Goal: Task Accomplishment & Management: Use online tool/utility

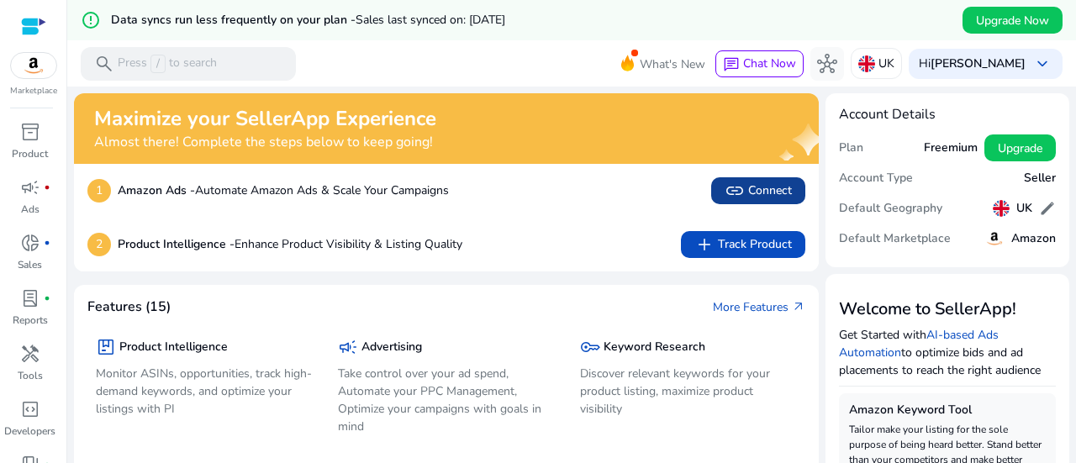
click at [766, 196] on span "link Connect" at bounding box center [757, 191] width 67 height 20
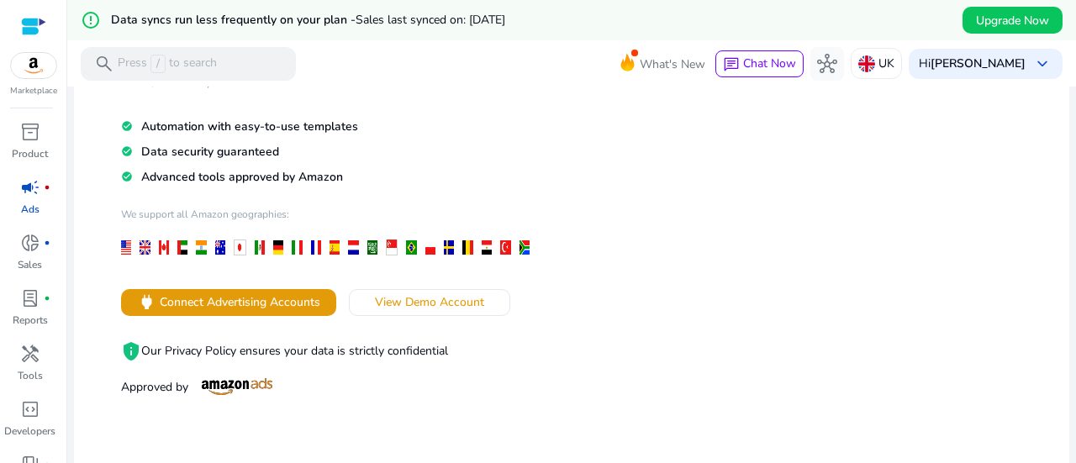
scroll to position [193, 0]
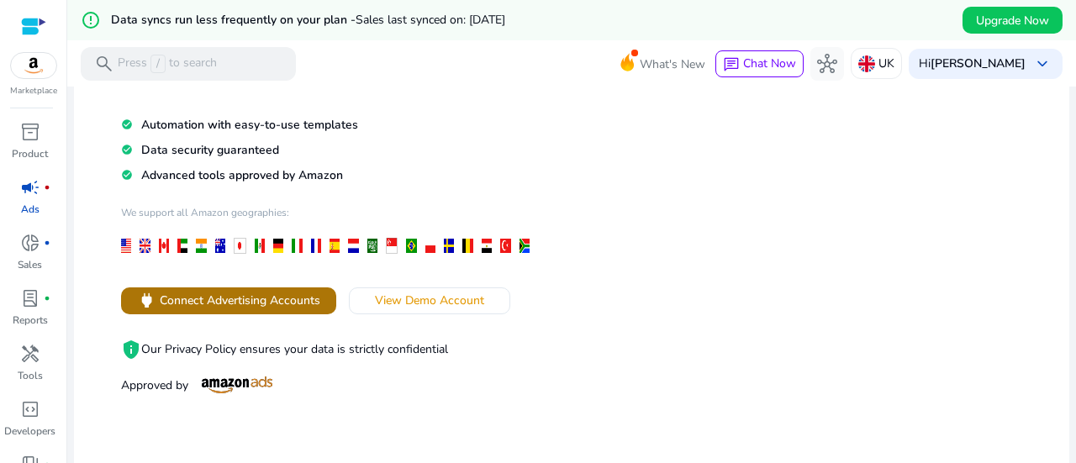
click at [292, 294] on span "Connect Advertising Accounts" at bounding box center [240, 301] width 160 height 18
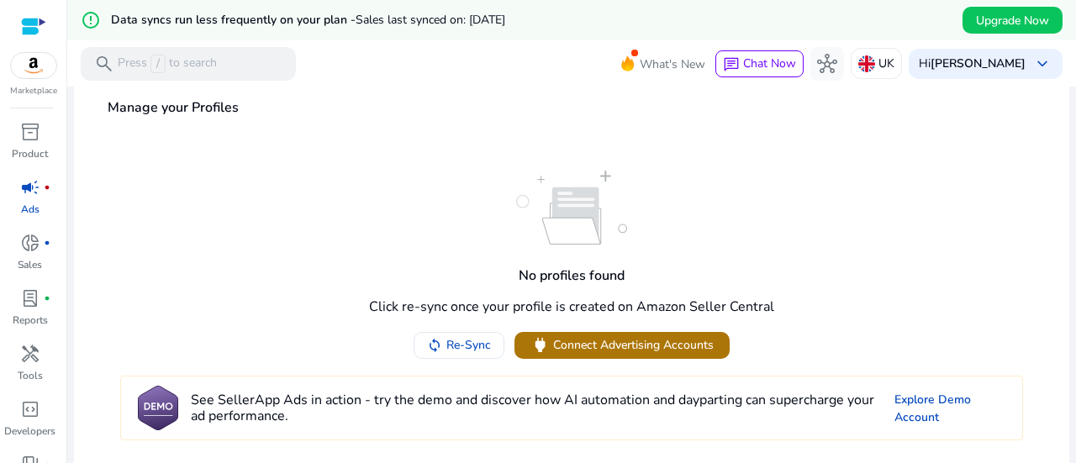
click at [682, 341] on span "Connect Advertising Accounts" at bounding box center [633, 345] width 160 height 18
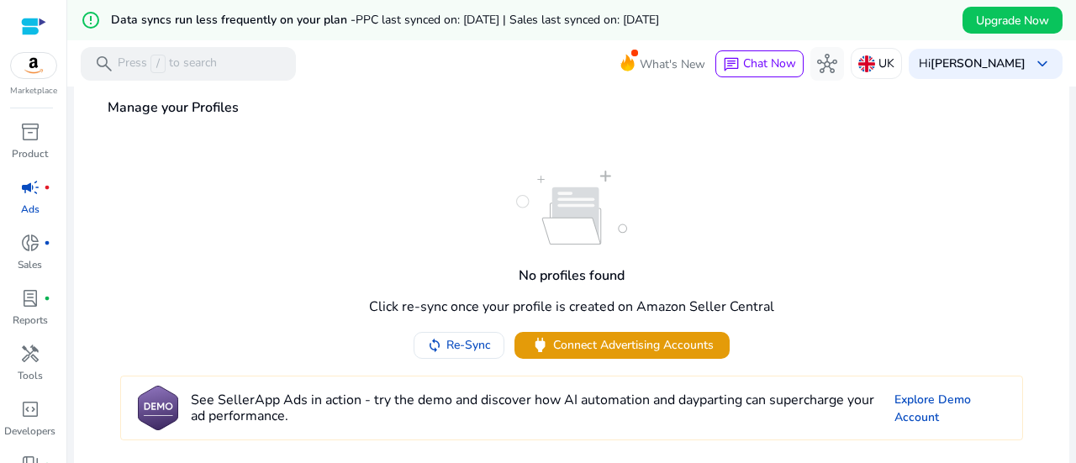
scroll to position [40, 0]
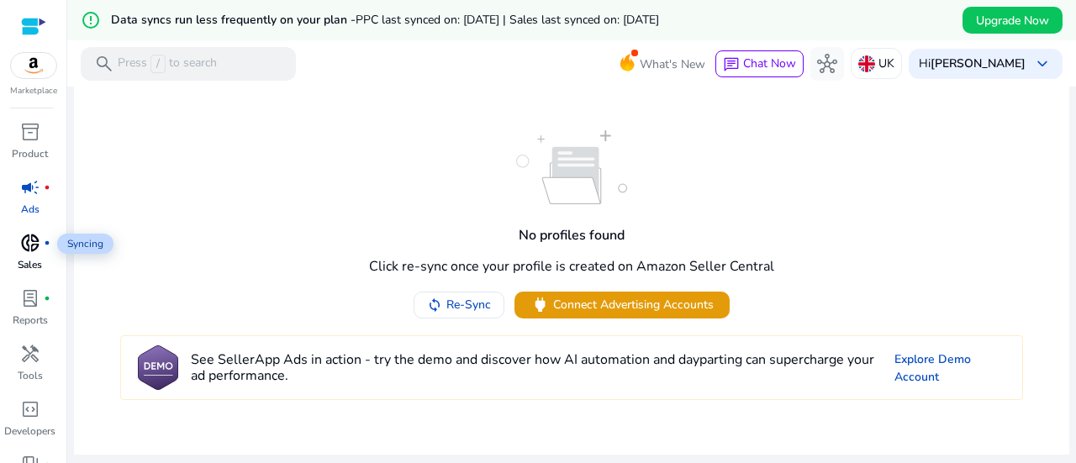
click at [29, 252] on span "donut_small" at bounding box center [30, 243] width 20 height 20
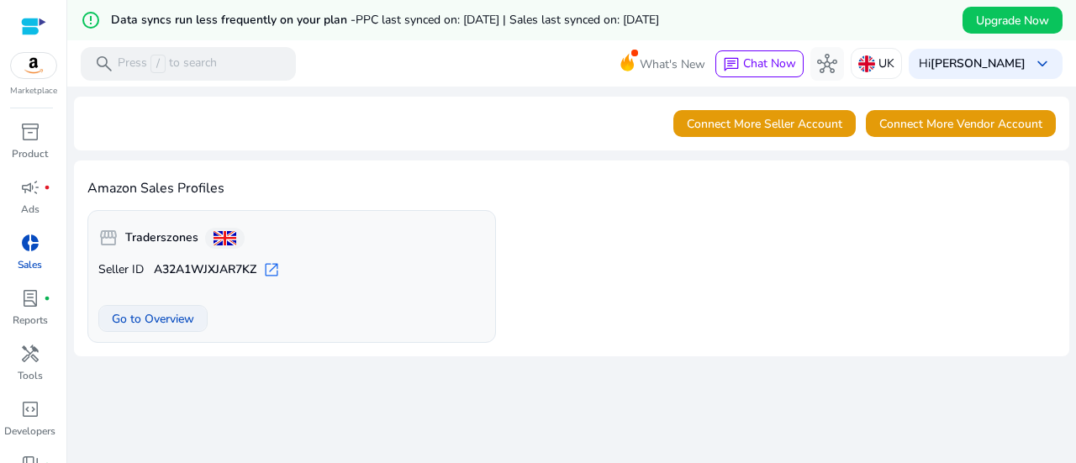
click at [125, 312] on span "Go to Overview" at bounding box center [153, 319] width 82 height 18
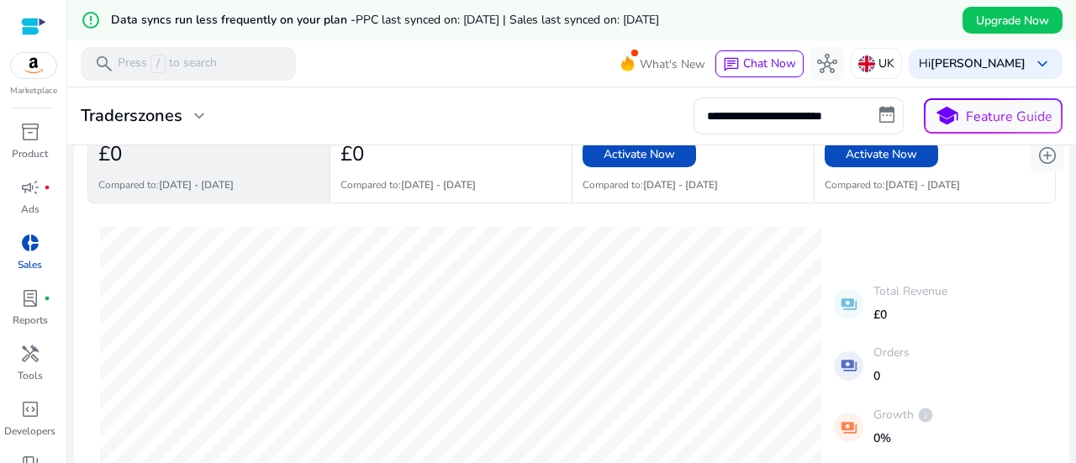
scroll to position [91, 0]
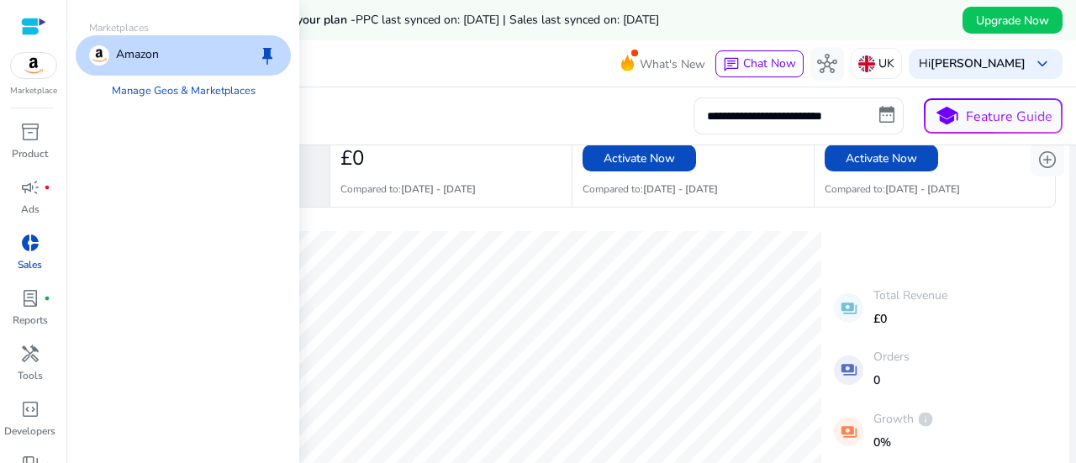
click at [38, 64] on img at bounding box center [33, 65] width 45 height 25
click at [158, 53] on p "Amazon" at bounding box center [137, 55] width 43 height 20
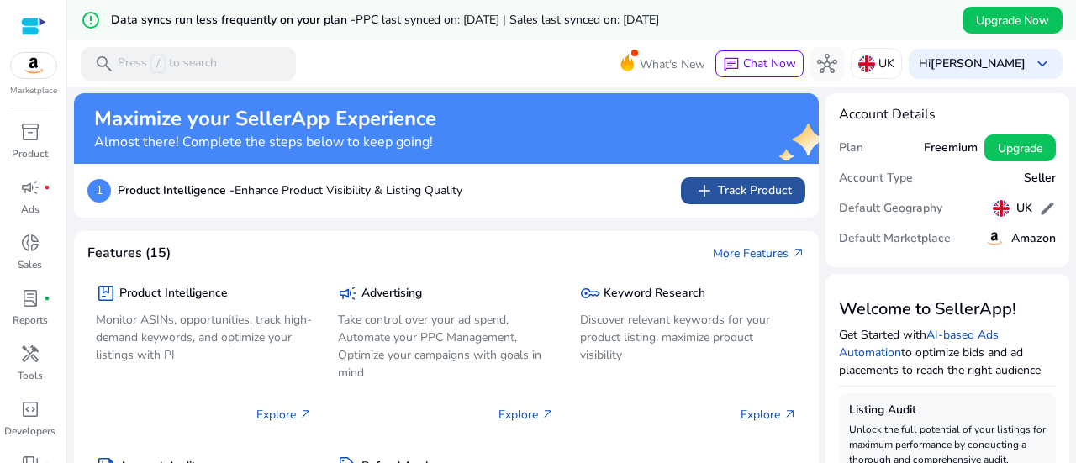
click at [745, 194] on span "add Track Product" at bounding box center [742, 191] width 97 height 20
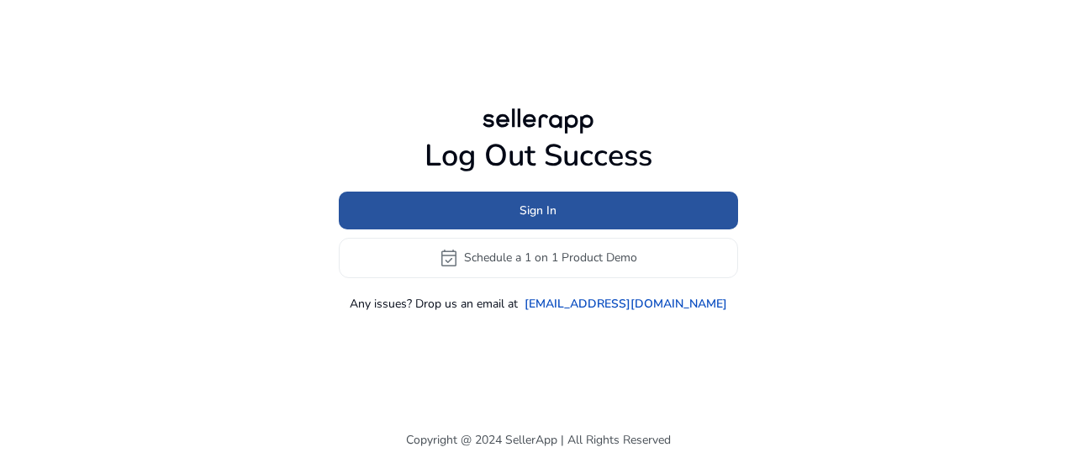
click at [529, 213] on span "Sign In" at bounding box center [537, 211] width 37 height 18
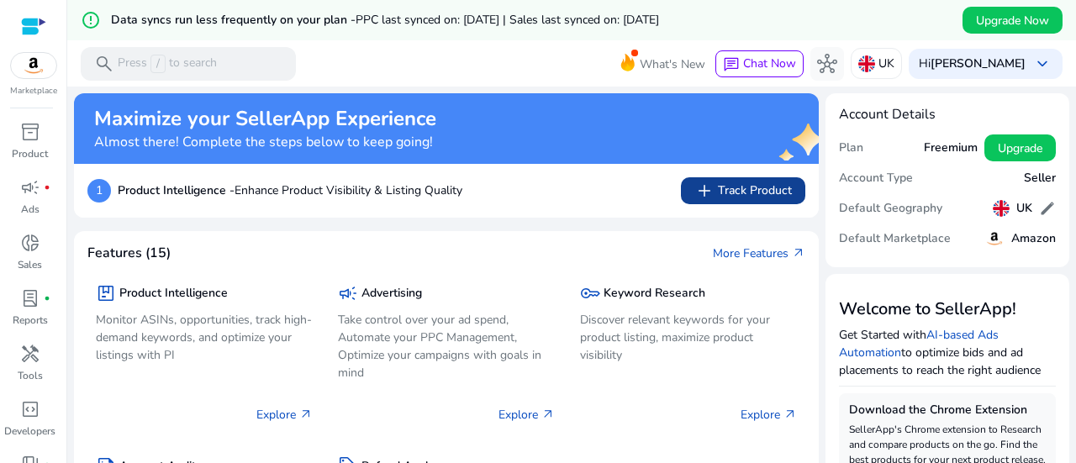
click at [731, 186] on span "add Track Product" at bounding box center [742, 191] width 97 height 20
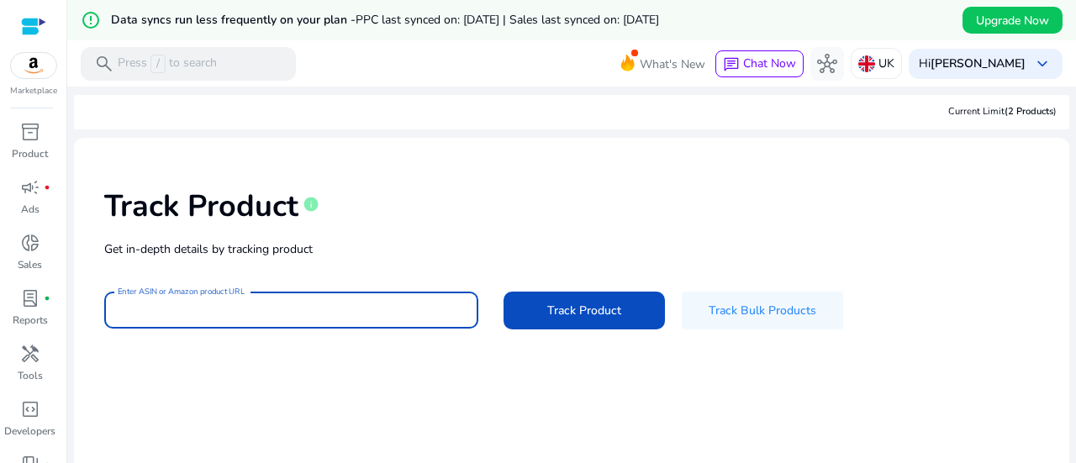
click at [275, 317] on input "Enter ASIN or Amazon product URL" at bounding box center [291, 310] width 347 height 18
paste input "**********"
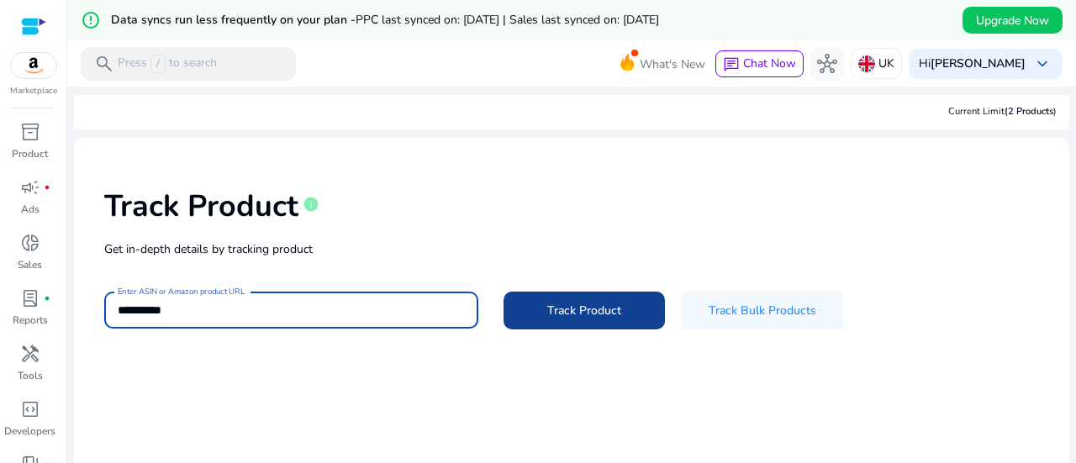
type input "**********"
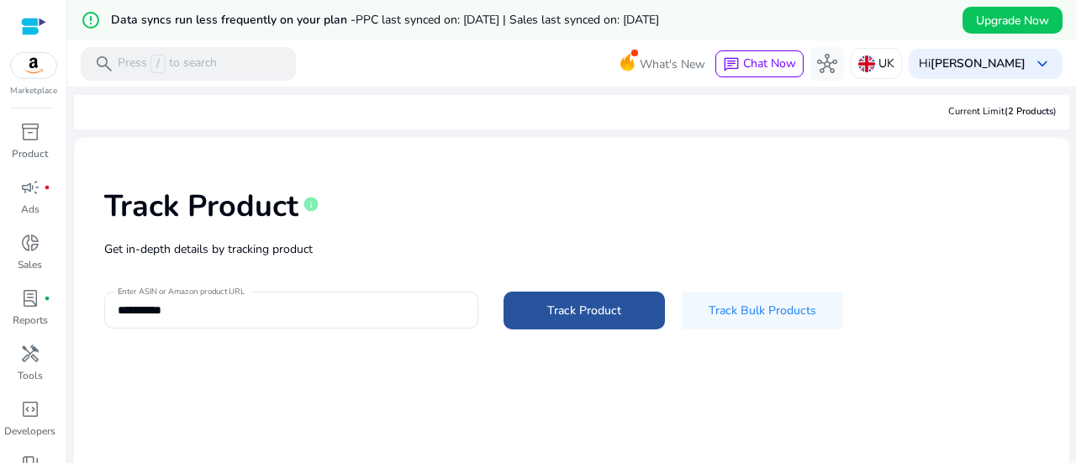
click at [548, 313] on span "Track Product" at bounding box center [584, 311] width 74 height 18
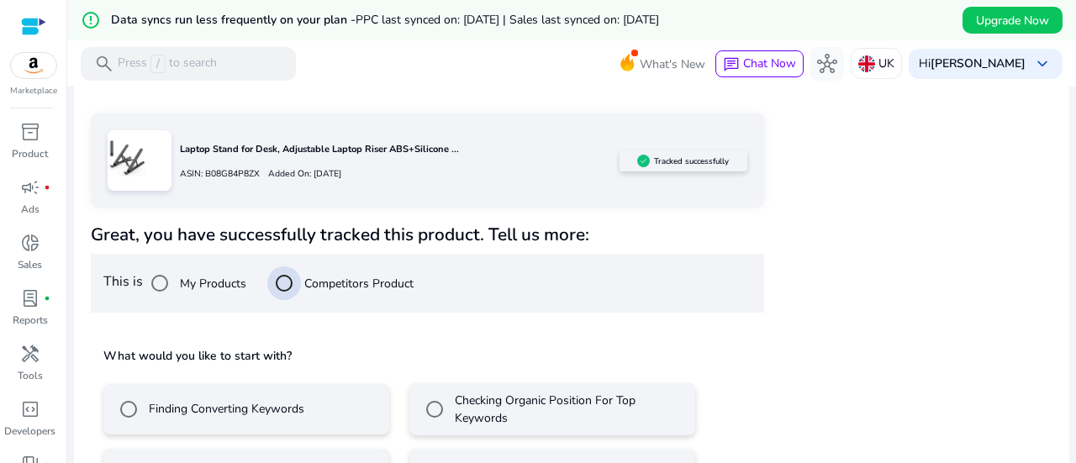
scroll to position [312, 0]
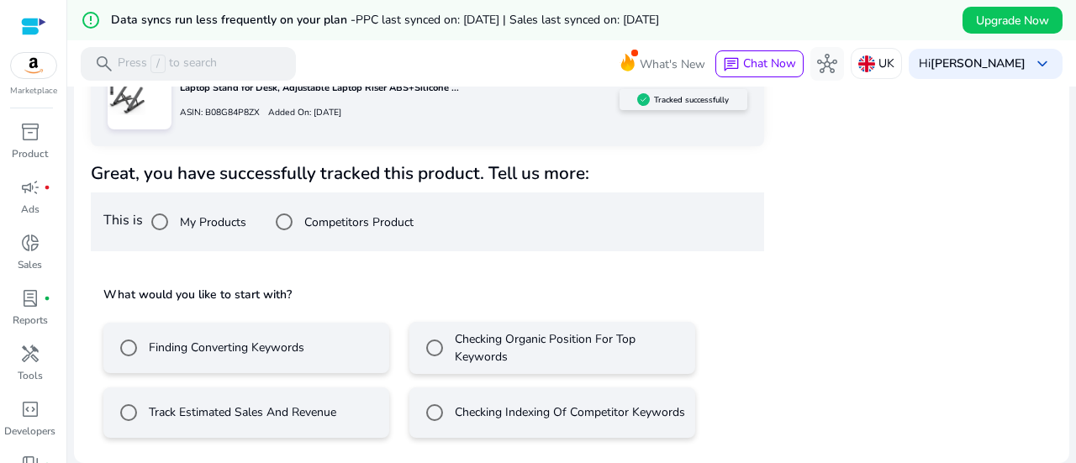
click at [291, 414] on label "Track Estimated Sales And Revenue" at bounding box center [240, 412] width 191 height 18
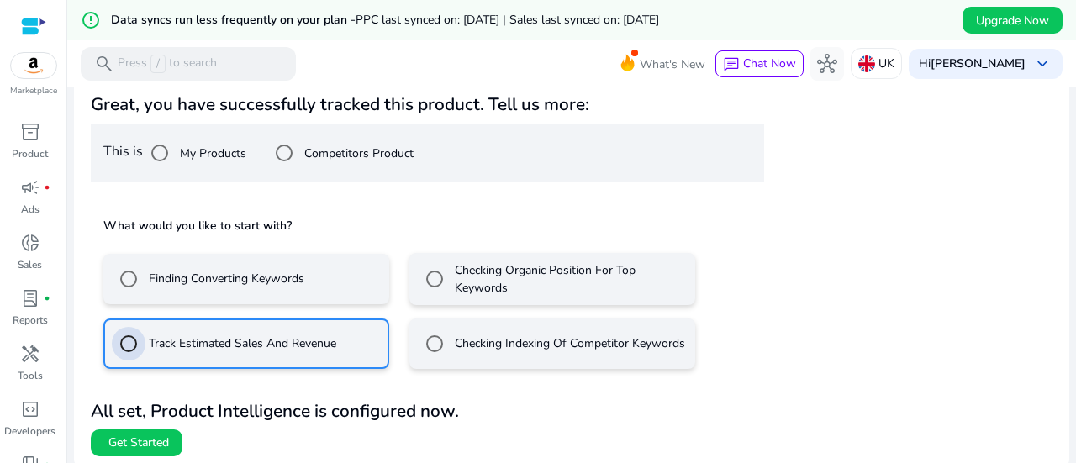
scroll to position [387, 0]
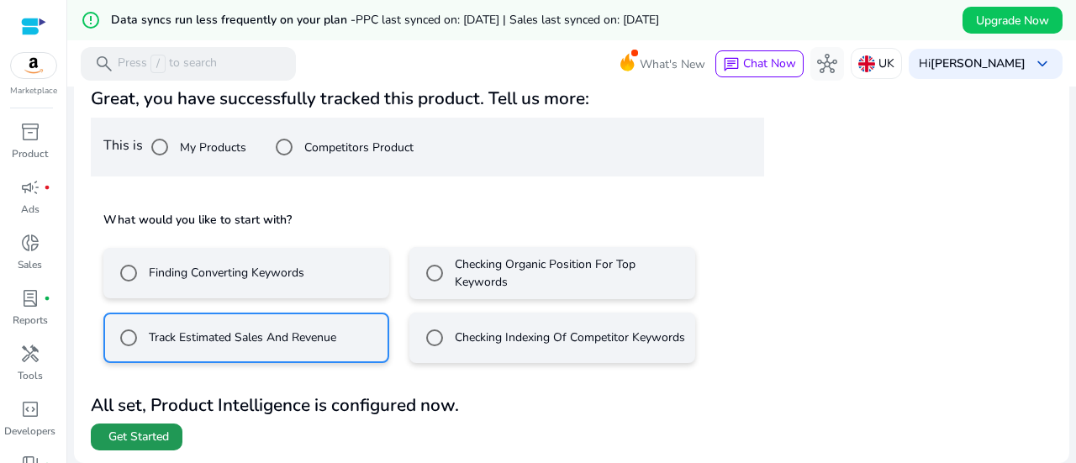
click at [126, 440] on span "Get Started" at bounding box center [138, 437] width 61 height 17
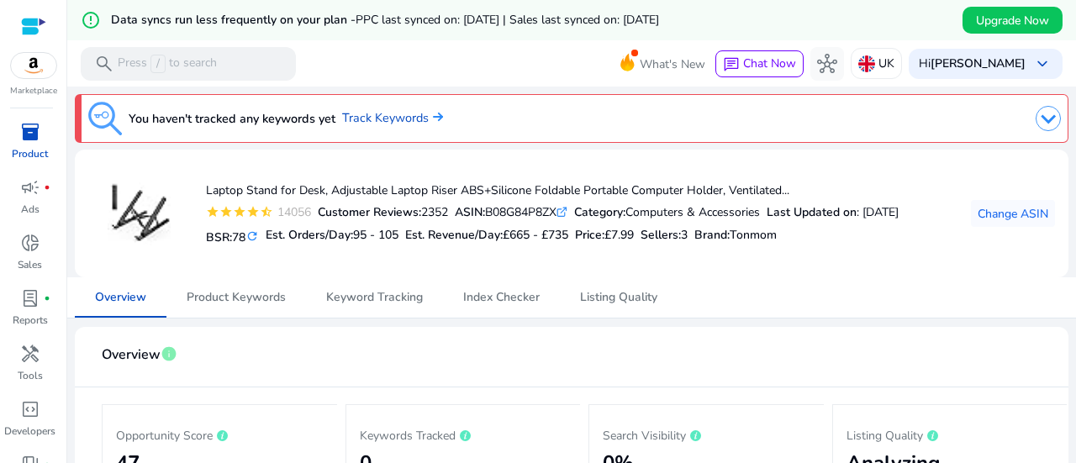
click at [822, 343] on mat-card-header "Overview info" at bounding box center [571, 363] width 966 height 47
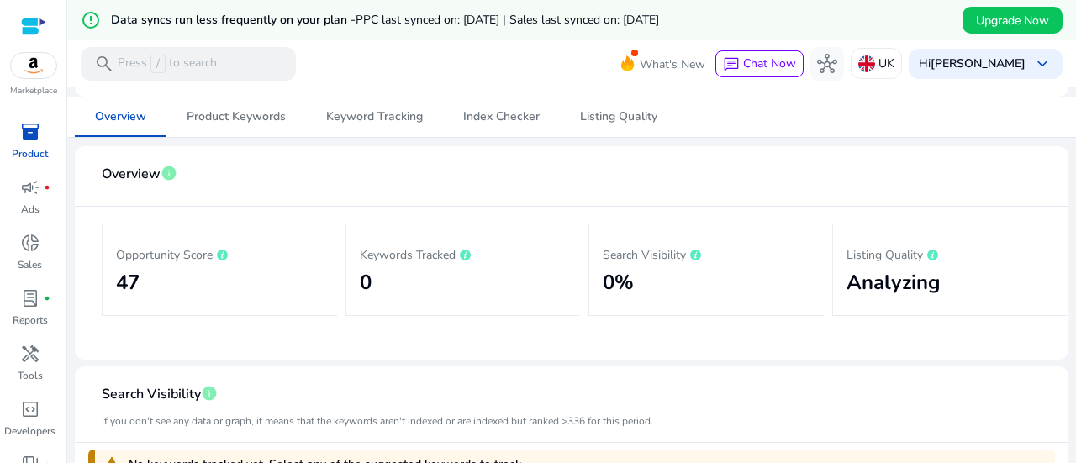
scroll to position [165, 0]
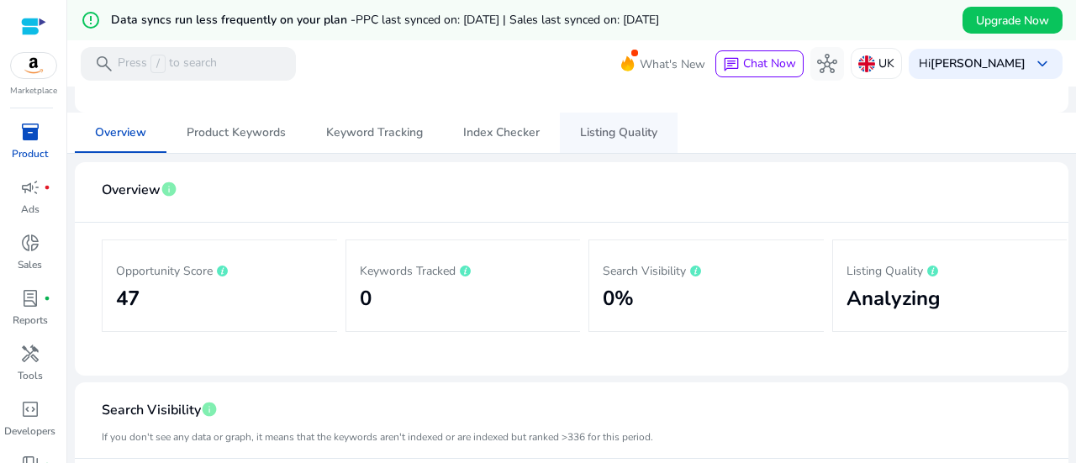
click at [614, 115] on span "Listing Quality" at bounding box center [618, 133] width 77 height 40
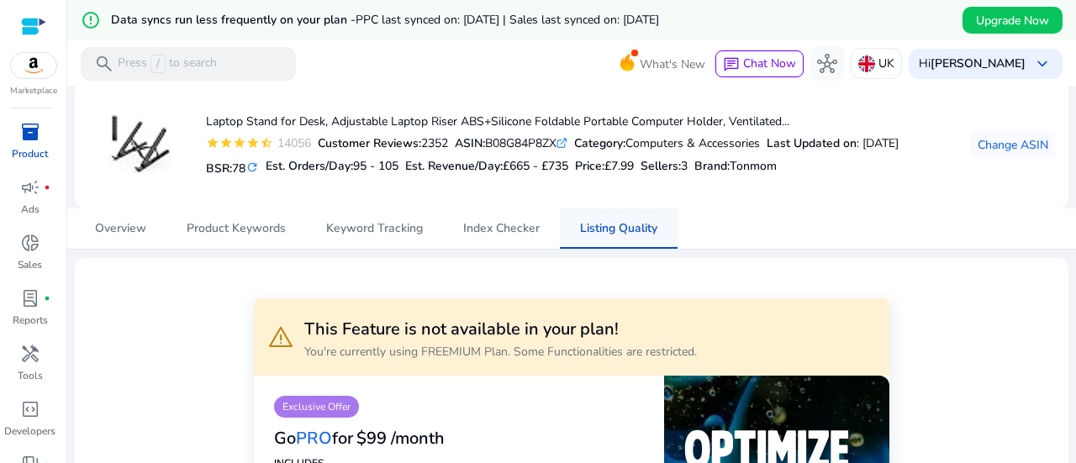
scroll to position [67, 0]
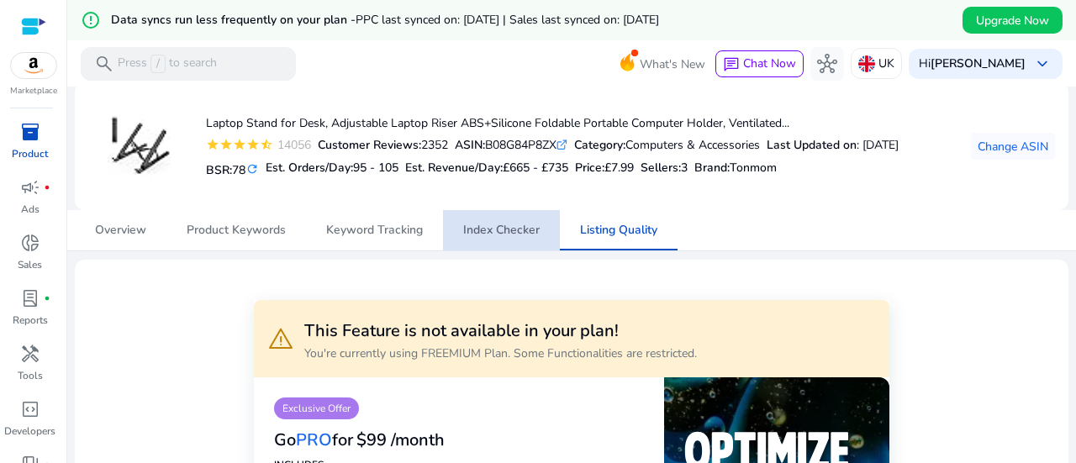
click at [512, 225] on span "Index Checker" at bounding box center [501, 230] width 76 height 12
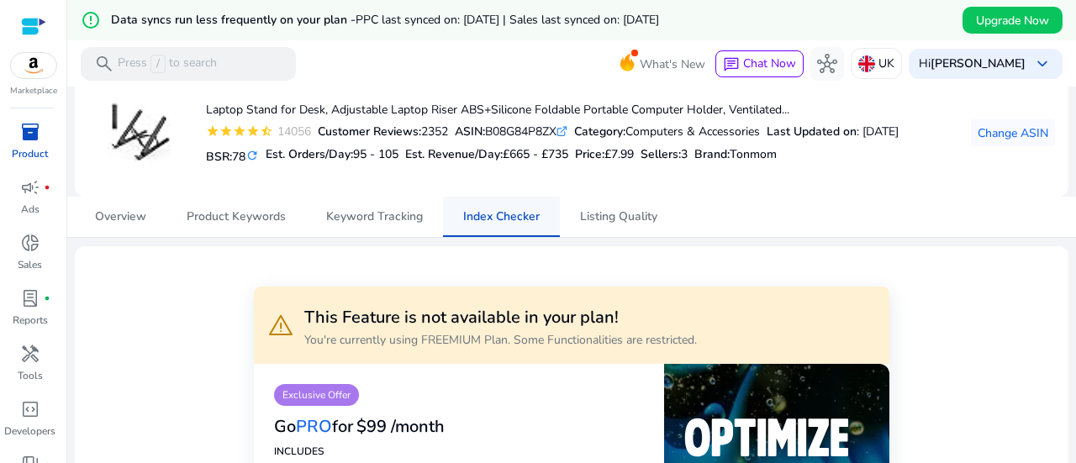
scroll to position [79, 0]
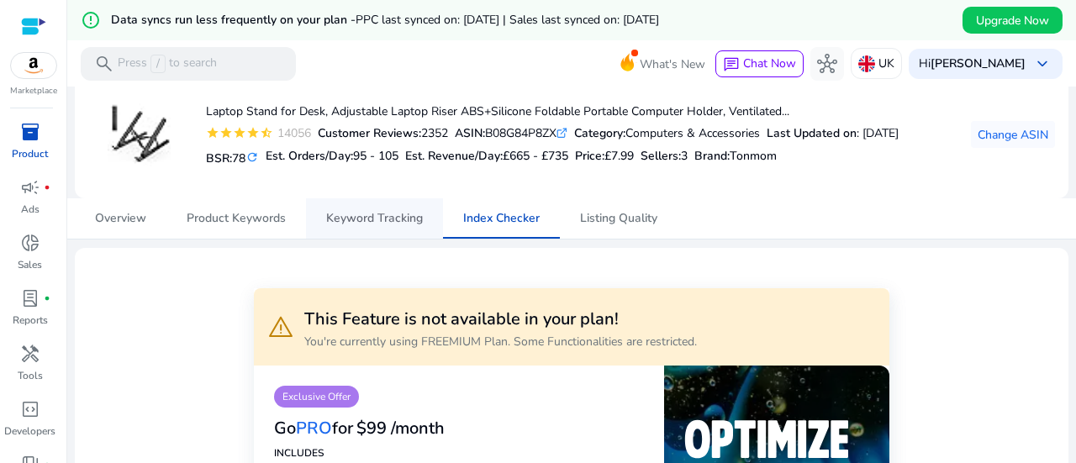
click at [394, 224] on span "Keyword Tracking" at bounding box center [374, 219] width 97 height 12
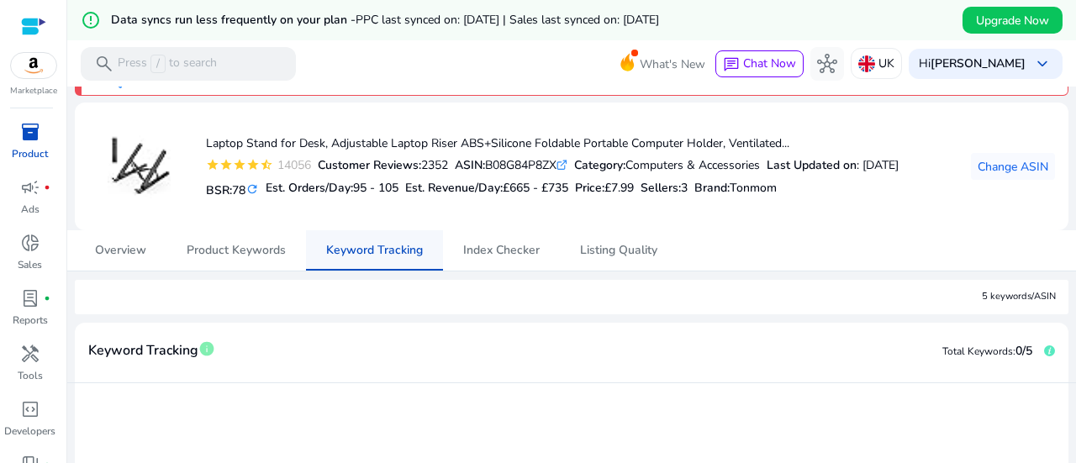
scroll to position [47, 0]
